Goal: Obtain resource: Obtain resource

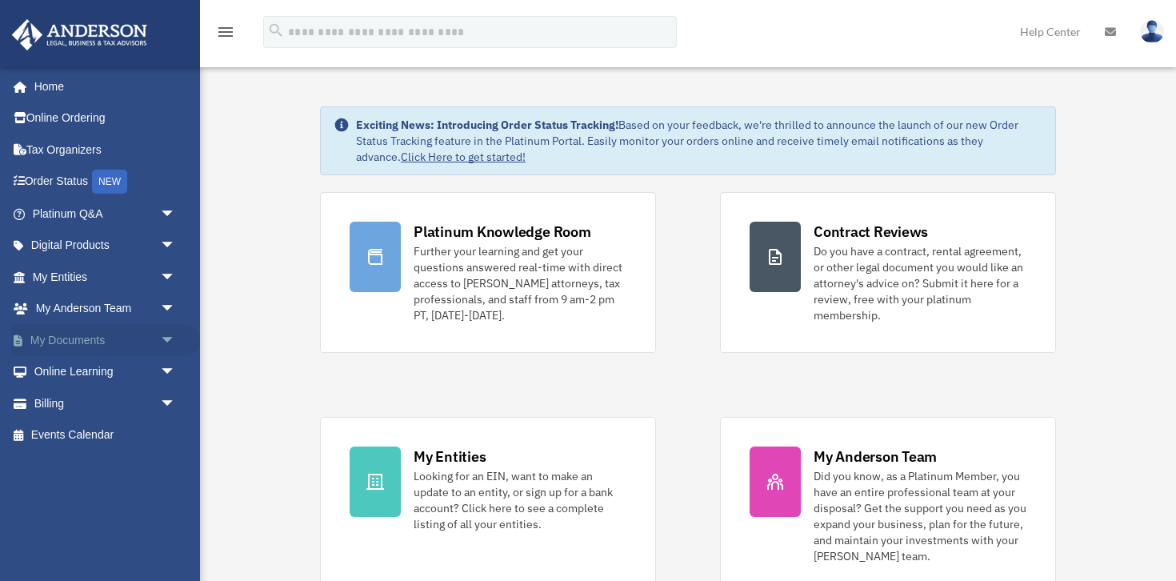
click at [170, 338] on span "arrow_drop_down" at bounding box center [176, 340] width 32 height 33
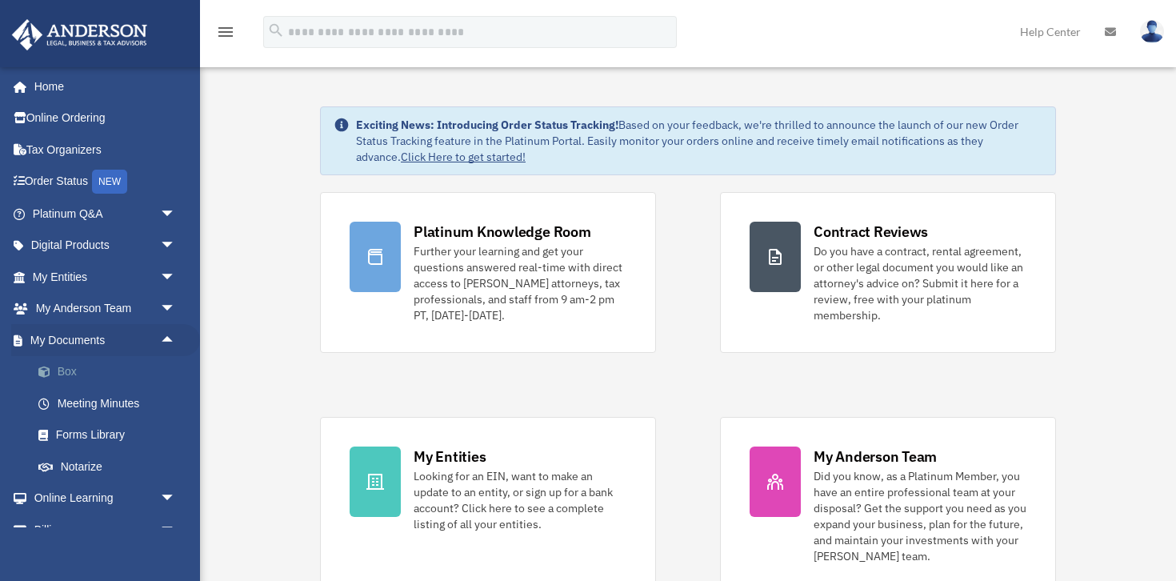
click at [83, 372] on link "Box" at bounding box center [111, 372] width 178 height 32
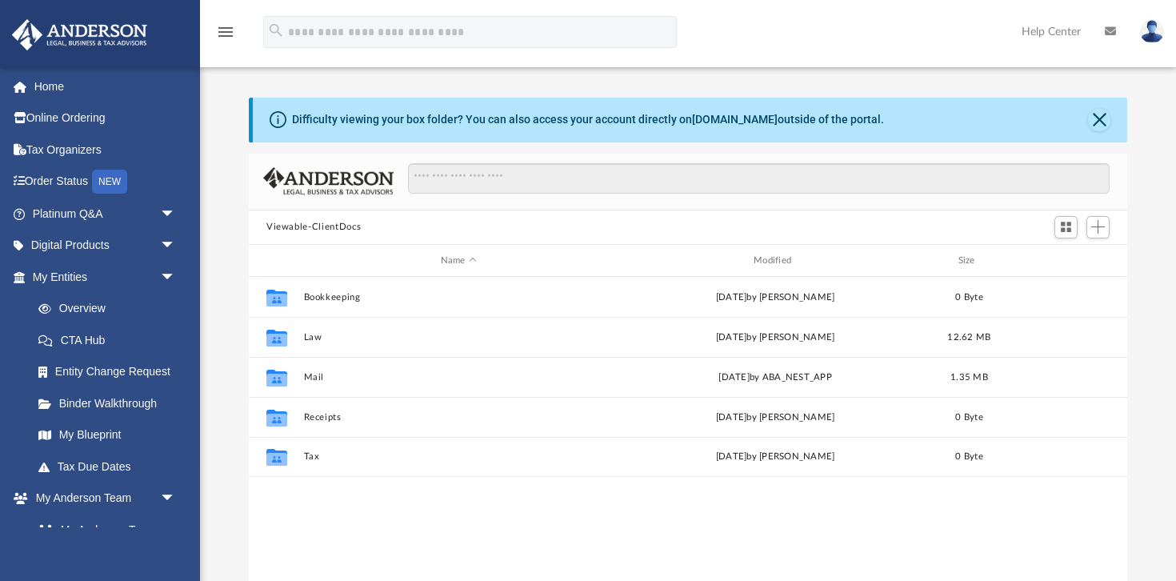
scroll to position [363, 879]
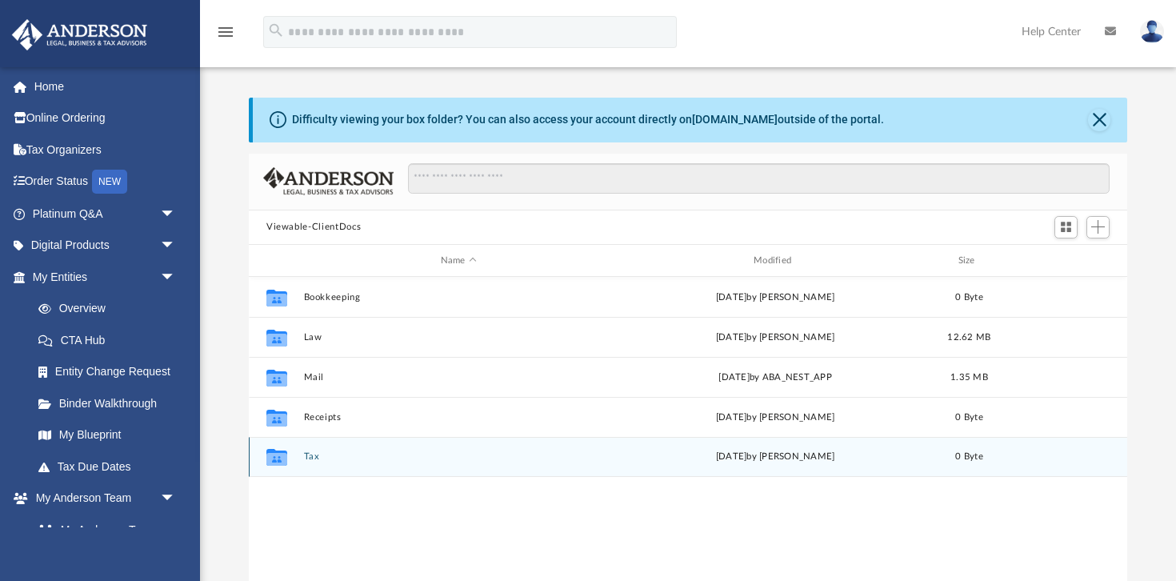
click at [311, 459] on button "Tax" at bounding box center [459, 457] width 310 height 10
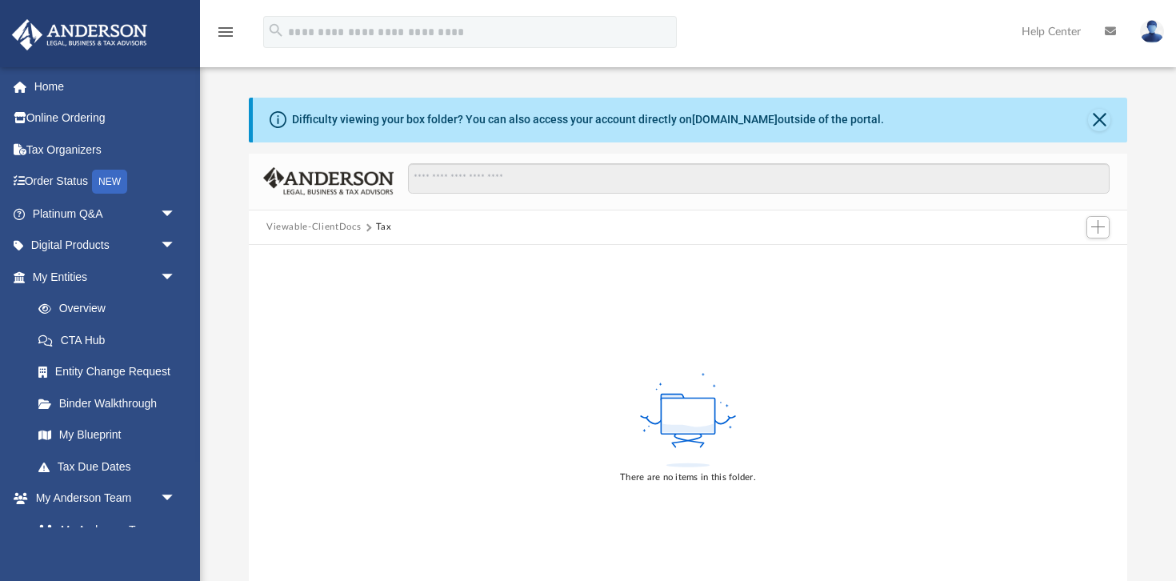
click at [306, 224] on button "Viewable-ClientDocs" at bounding box center [313, 227] width 94 height 14
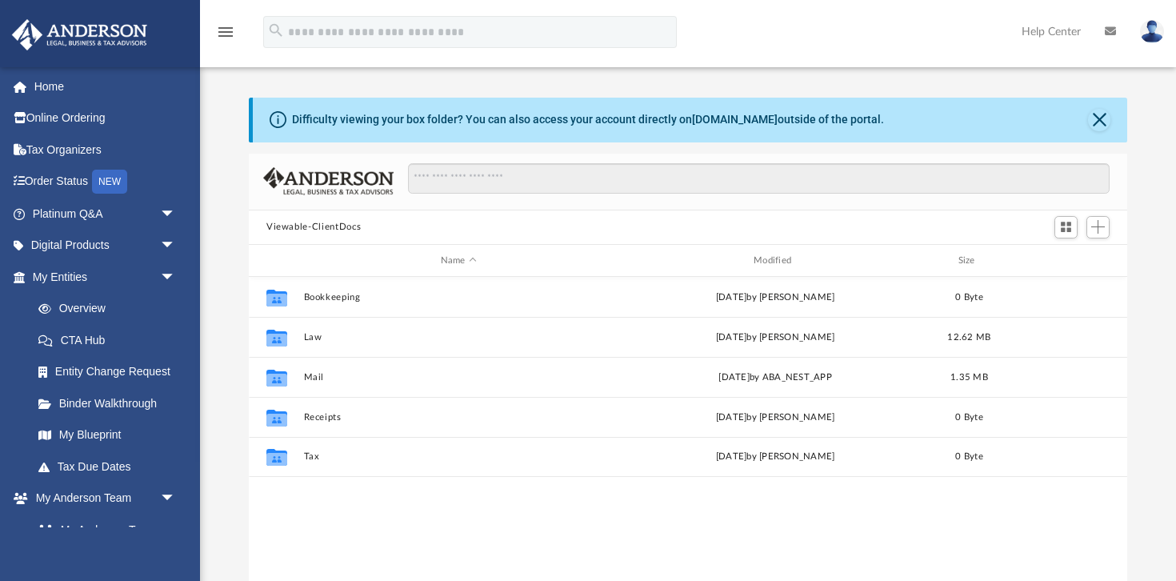
click at [306, 224] on button "Viewable-ClientDocs" at bounding box center [313, 227] width 94 height 14
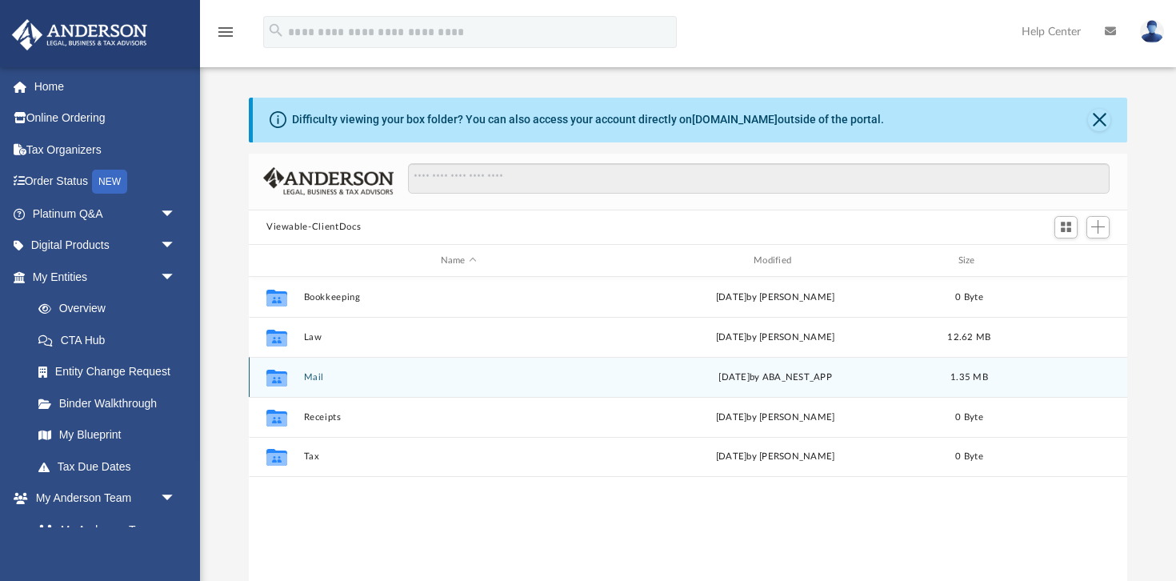
click at [317, 382] on div "Collaborated Folder Mail [DATE] by ABA_NEST_APP 1.35 MB" at bounding box center [688, 377] width 879 height 40
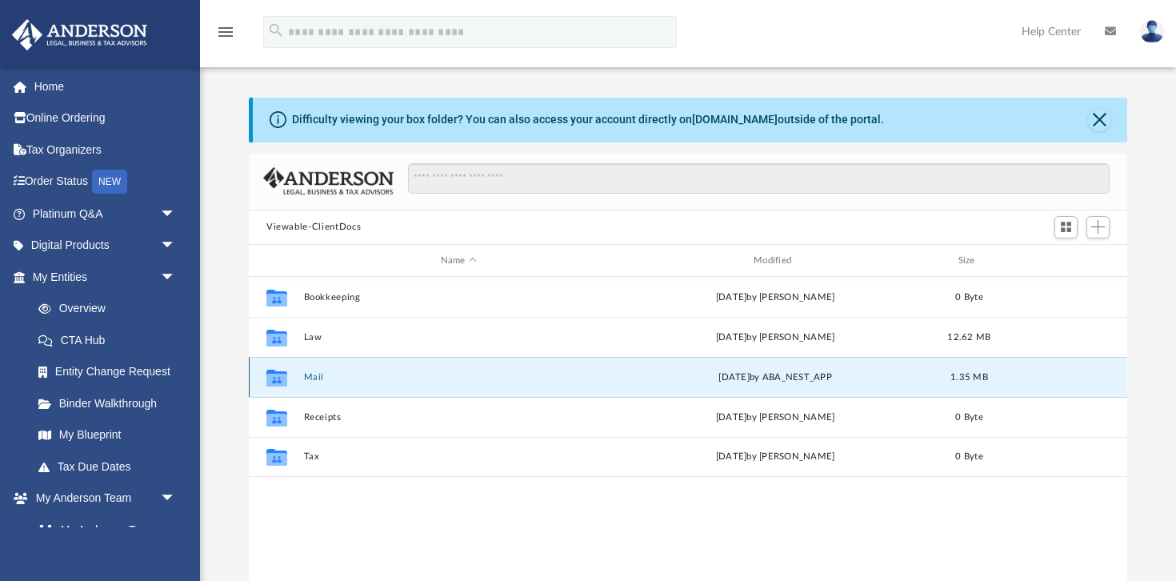
click at [311, 374] on button "Mail" at bounding box center [459, 377] width 310 height 10
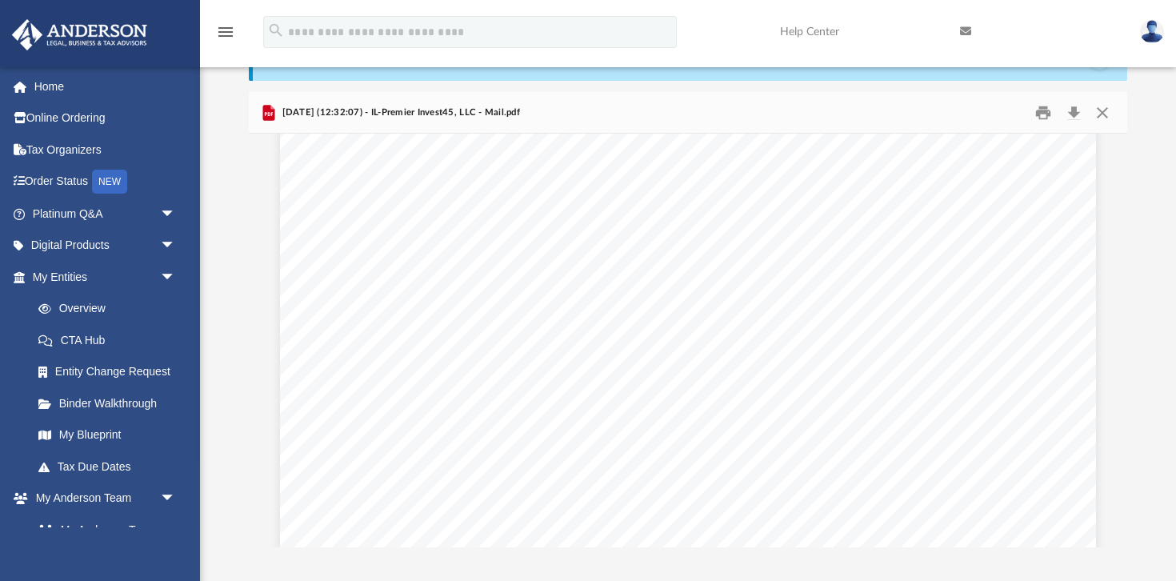
scroll to position [0, 0]
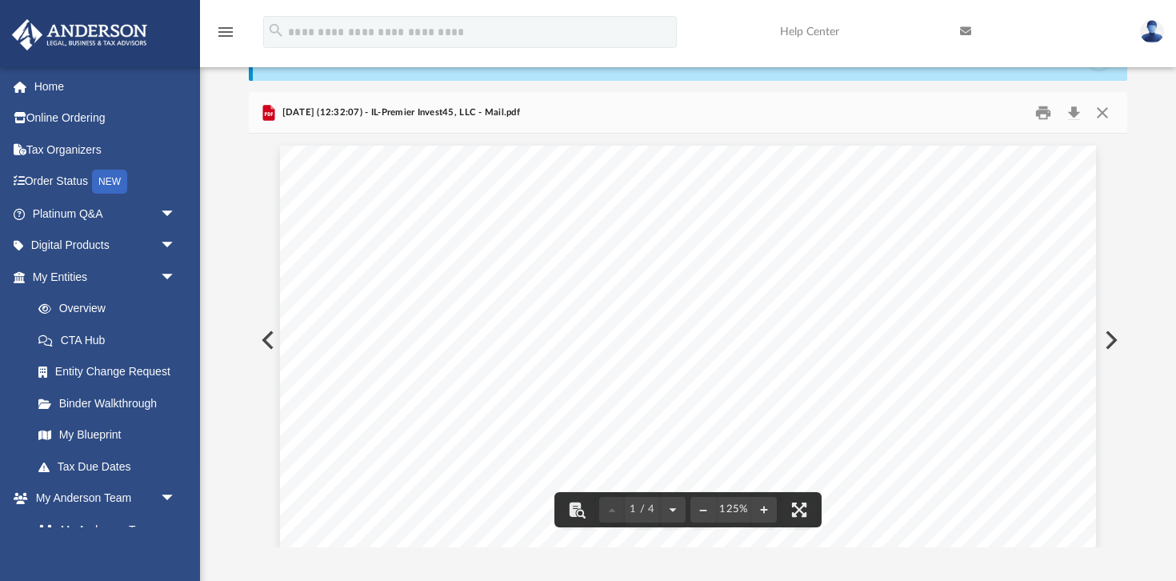
click at [271, 340] on button "Preview" at bounding box center [266, 340] width 35 height 45
click at [1109, 121] on button "Close" at bounding box center [1102, 112] width 29 height 25
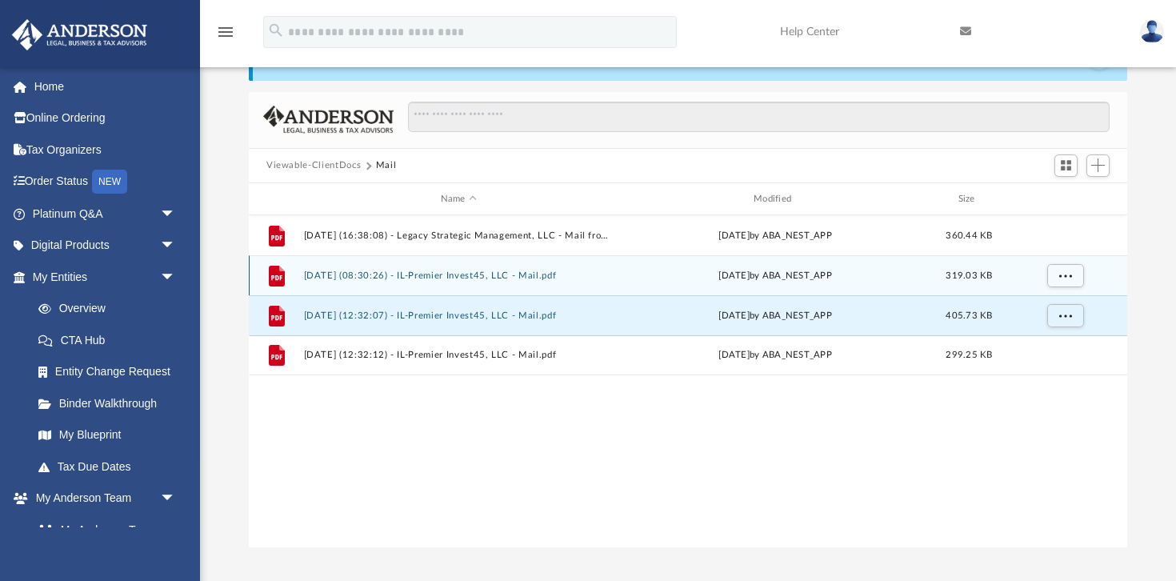
click at [345, 270] on button "[DATE] (08:30:26) - IL-Premier Invest45, LLC - Mail.pdf" at bounding box center [459, 275] width 310 height 10
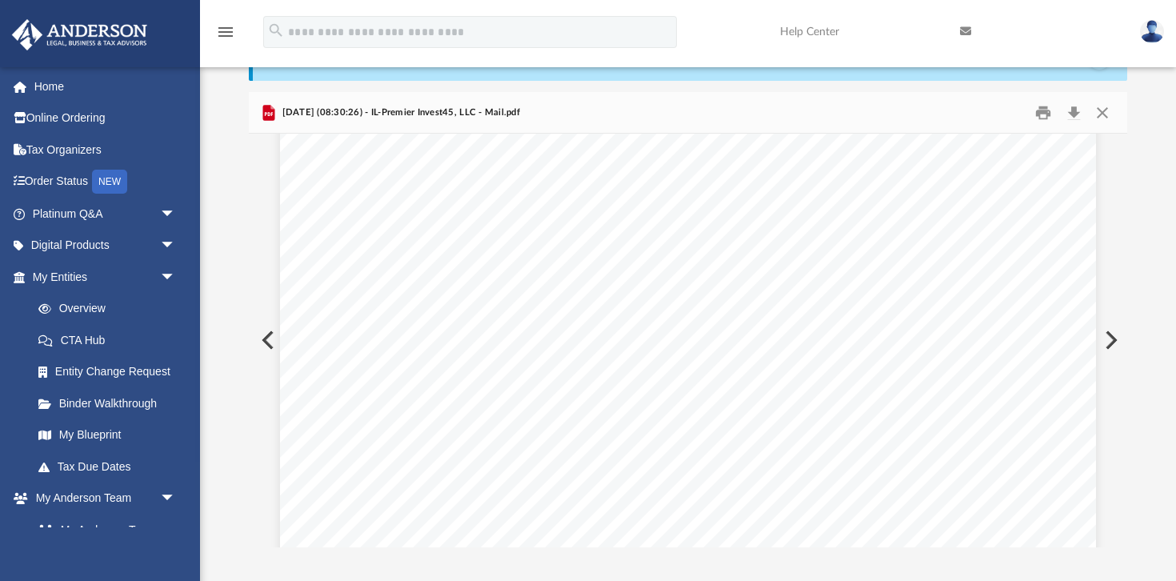
scroll to position [337, 0]
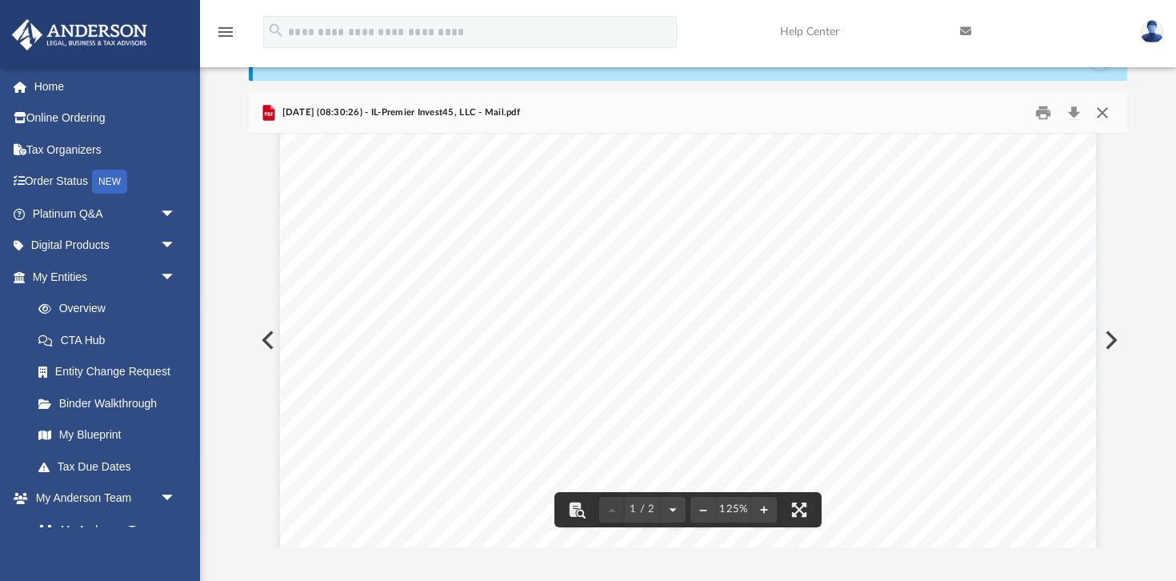
click at [1101, 118] on button "Close" at bounding box center [1102, 112] width 29 height 25
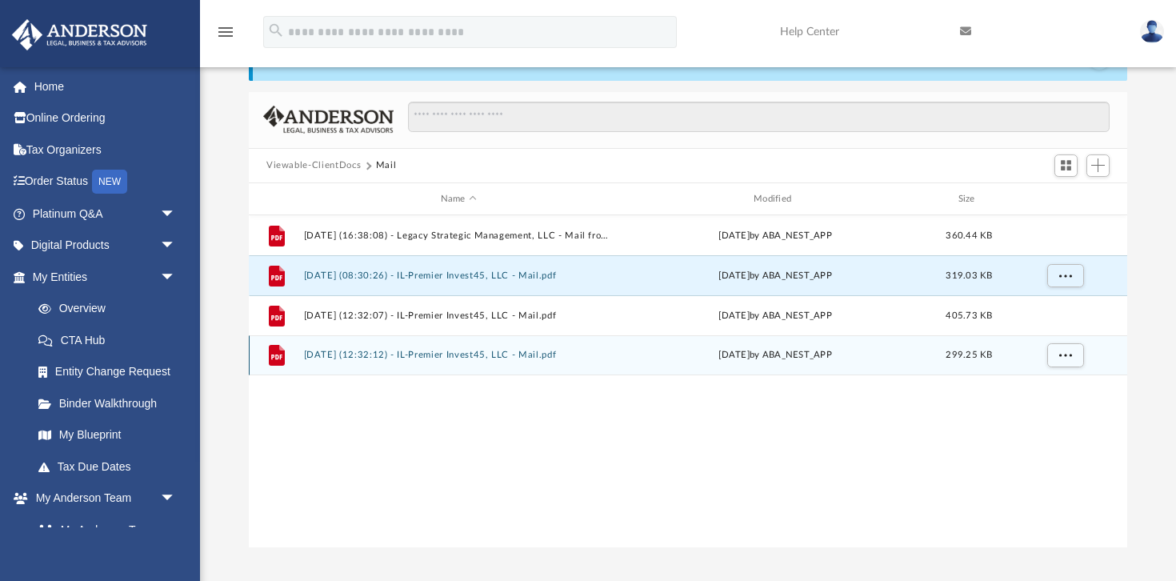
click at [374, 354] on button "[DATE] (12:32:12) - IL-Premier Invest45, LLC - Mail.pdf" at bounding box center [459, 355] width 310 height 10
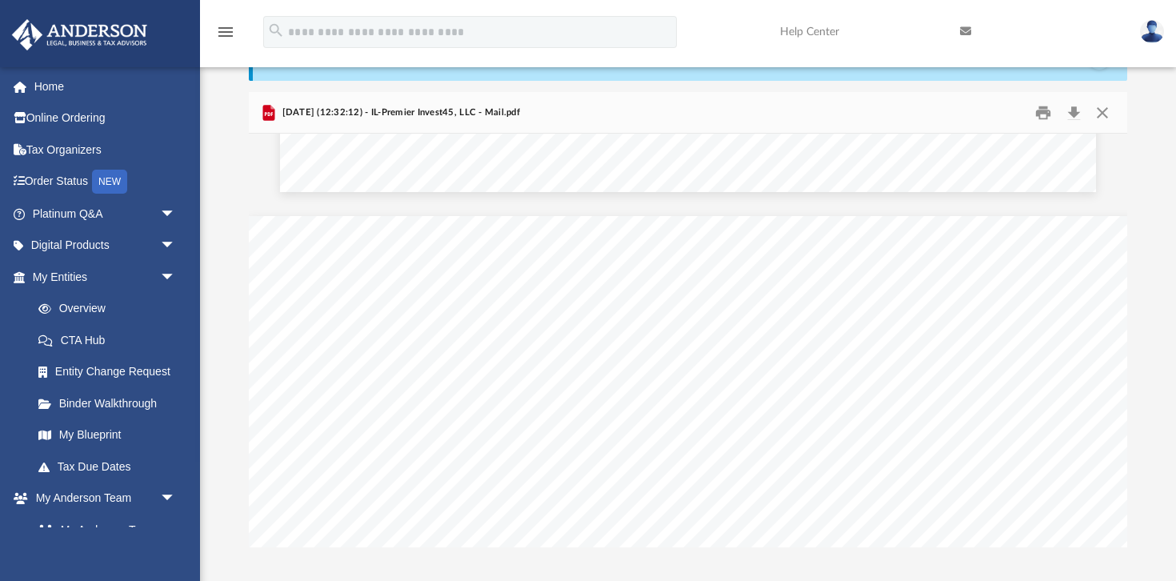
scroll to position [1090, 0]
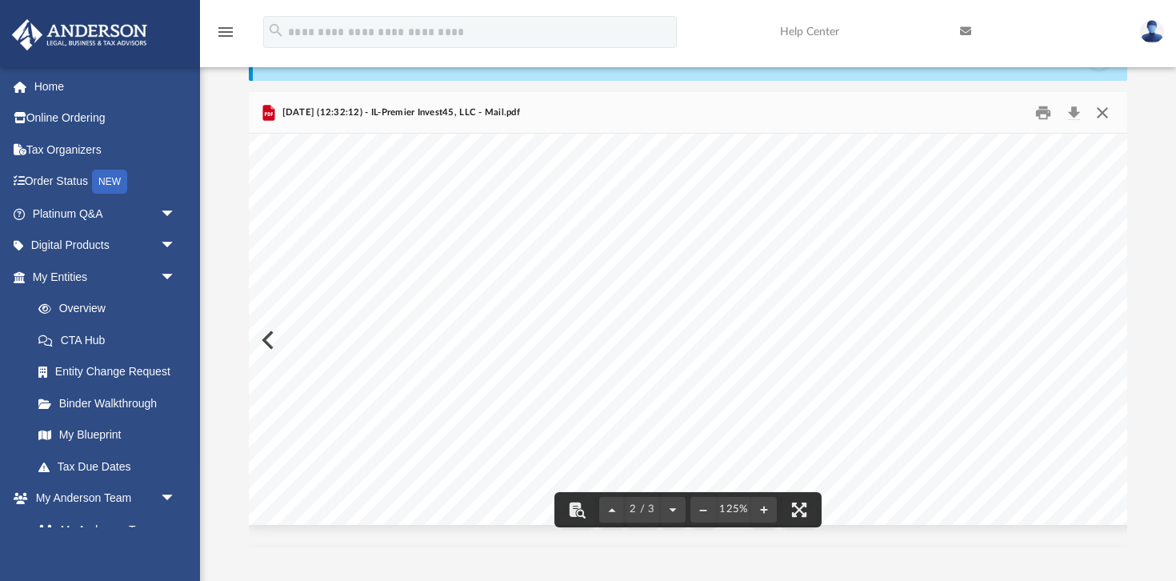
click at [1100, 110] on button "Close" at bounding box center [1102, 112] width 29 height 25
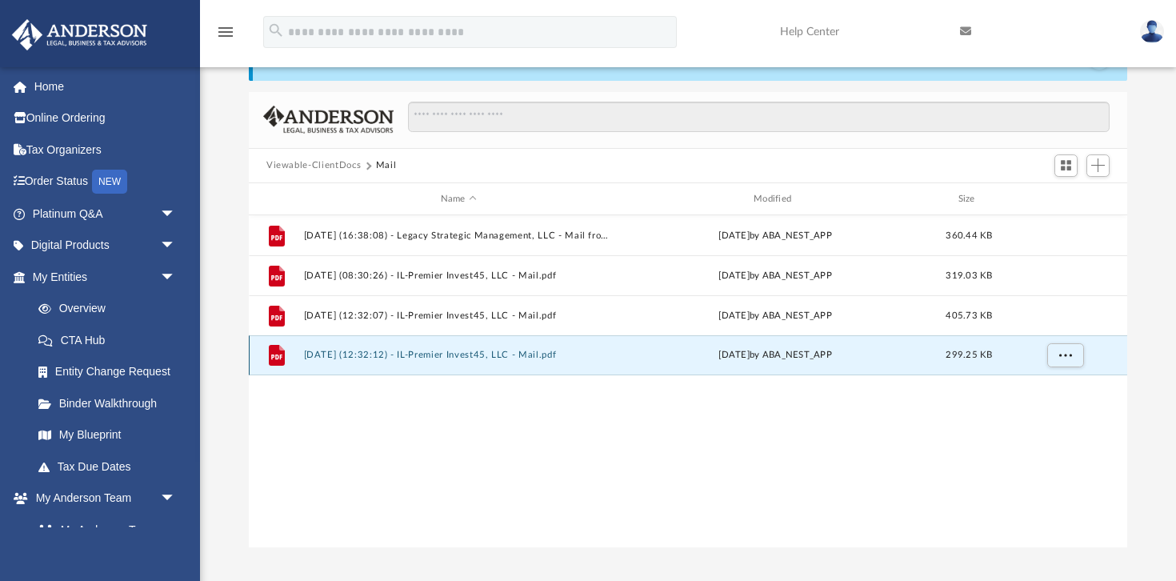
click at [463, 348] on div "File [DATE] (12:32:12) - IL-Premier Invest45, LLC - Mail.pdf [DATE] by ABA_NEST…" at bounding box center [688, 355] width 879 height 40
click at [450, 360] on button "[DATE] (12:32:12) - IL-Premier Invest45, LLC - Mail.pdf" at bounding box center [459, 355] width 310 height 10
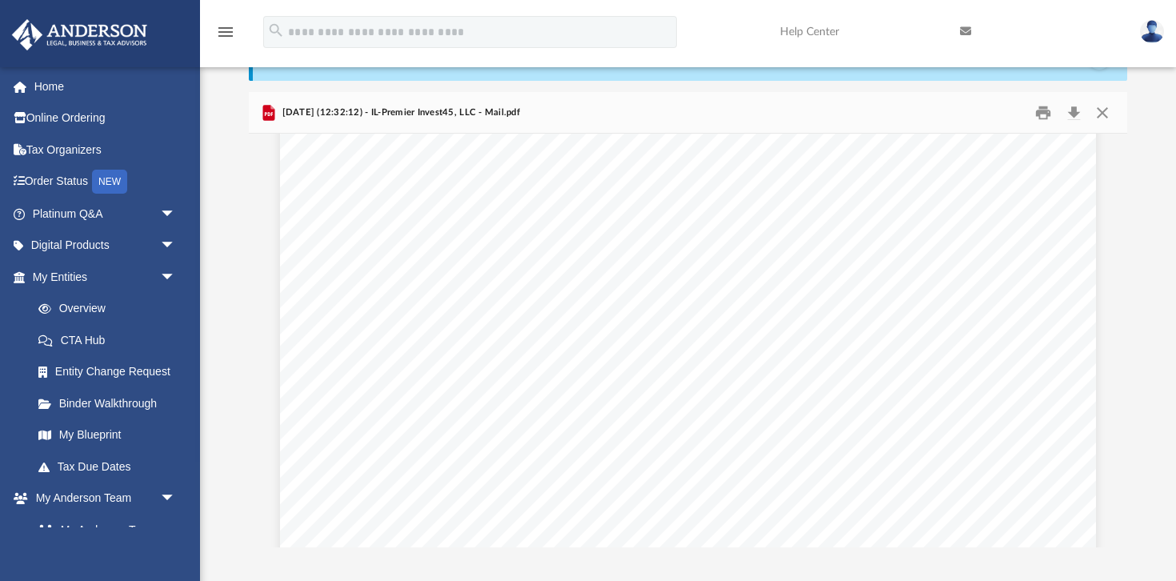
scroll to position [0, 0]
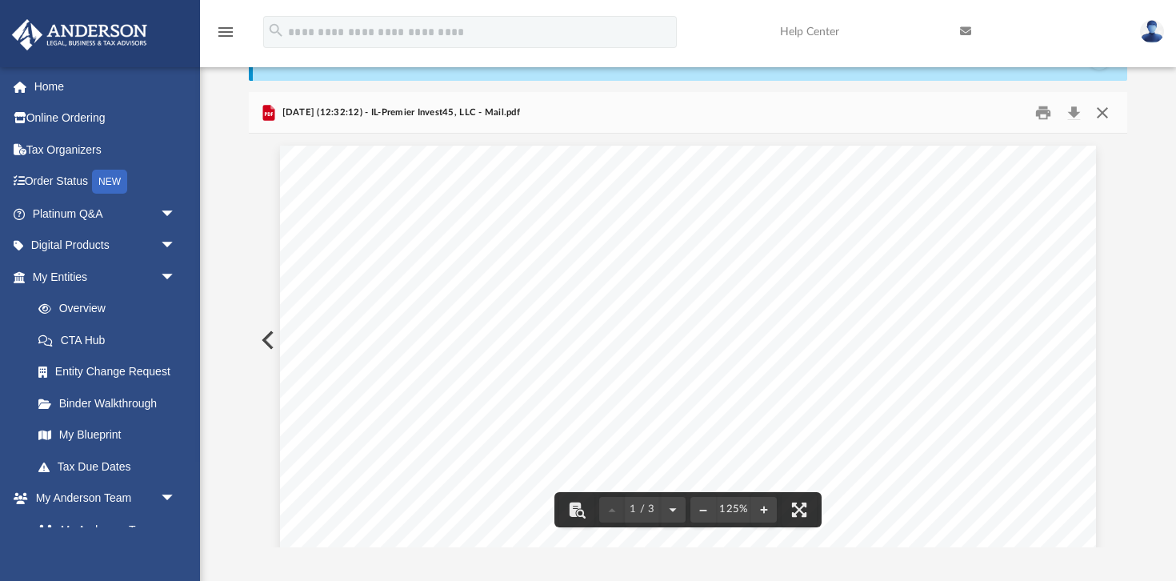
click at [1106, 111] on button "Close" at bounding box center [1102, 112] width 29 height 25
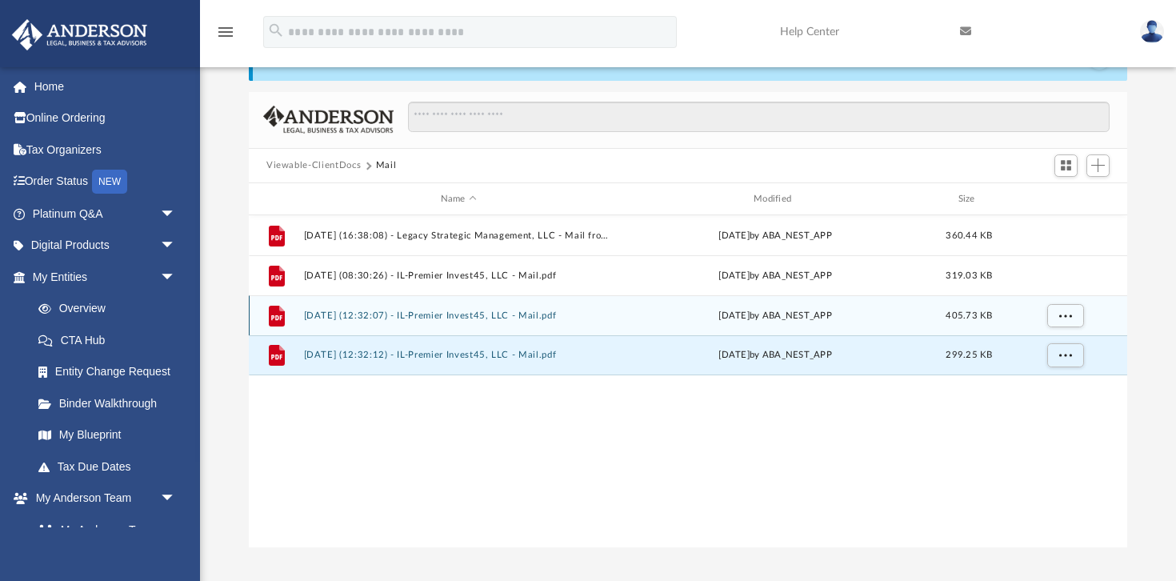
click at [479, 314] on button "[DATE] (12:32:07) - IL-Premier Invest45, LLC - Mail.pdf" at bounding box center [459, 315] width 310 height 10
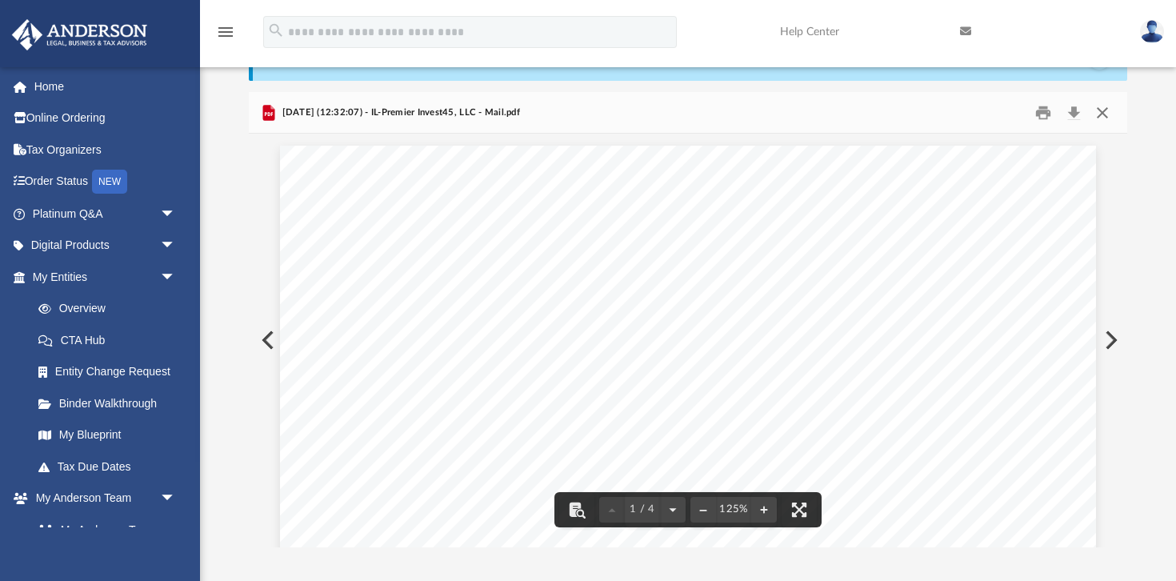
click at [1103, 106] on button "Close" at bounding box center [1102, 112] width 29 height 25
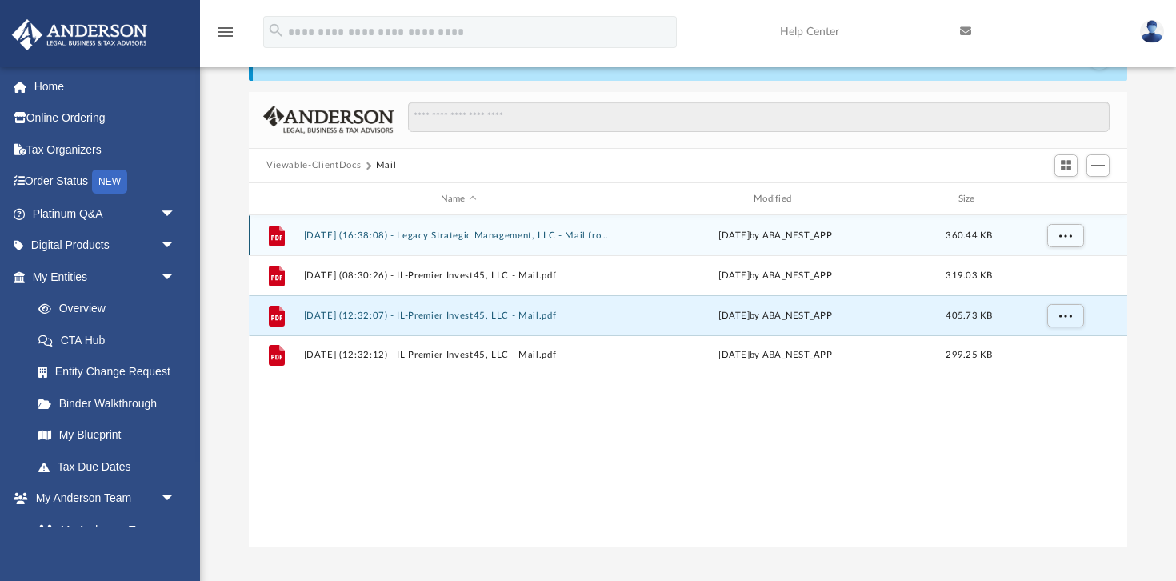
click at [439, 236] on button "[DATE] (16:38:08) - Legacy Strategic Management, LLC - Mail from Internal Reven…" at bounding box center [459, 235] width 310 height 10
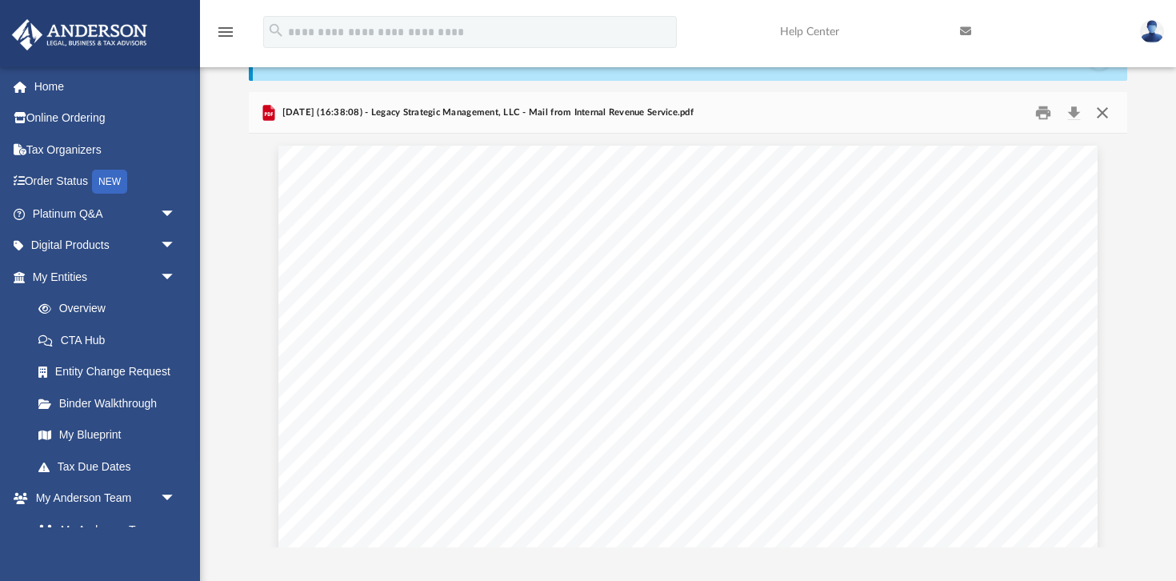
click at [1103, 111] on button "Close" at bounding box center [1102, 112] width 29 height 25
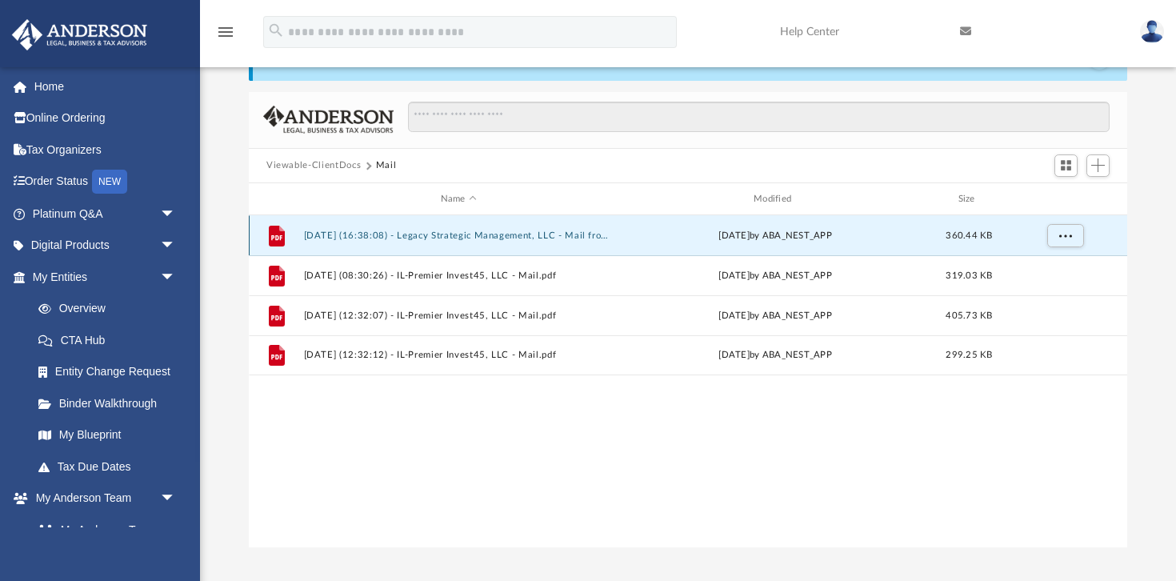
click at [505, 234] on button "[DATE] (16:38:08) - Legacy Strategic Management, LLC - Mail from Internal Reven…" at bounding box center [459, 235] width 310 height 10
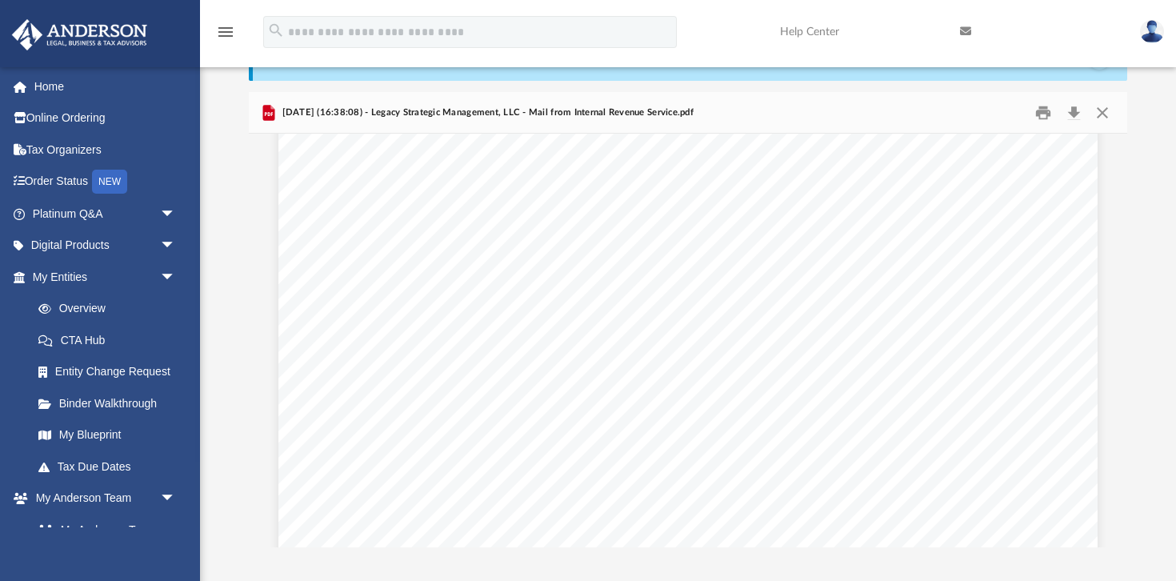
scroll to position [385, 0]
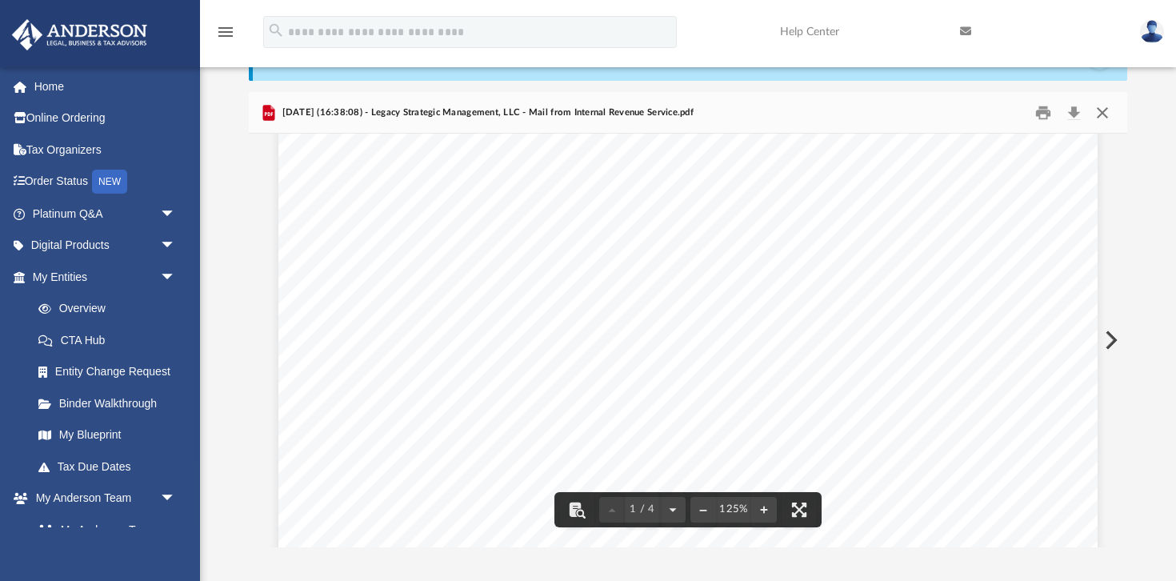
click at [1099, 116] on button "Close" at bounding box center [1102, 112] width 29 height 25
